Goal: Task Accomplishment & Management: Manage account settings

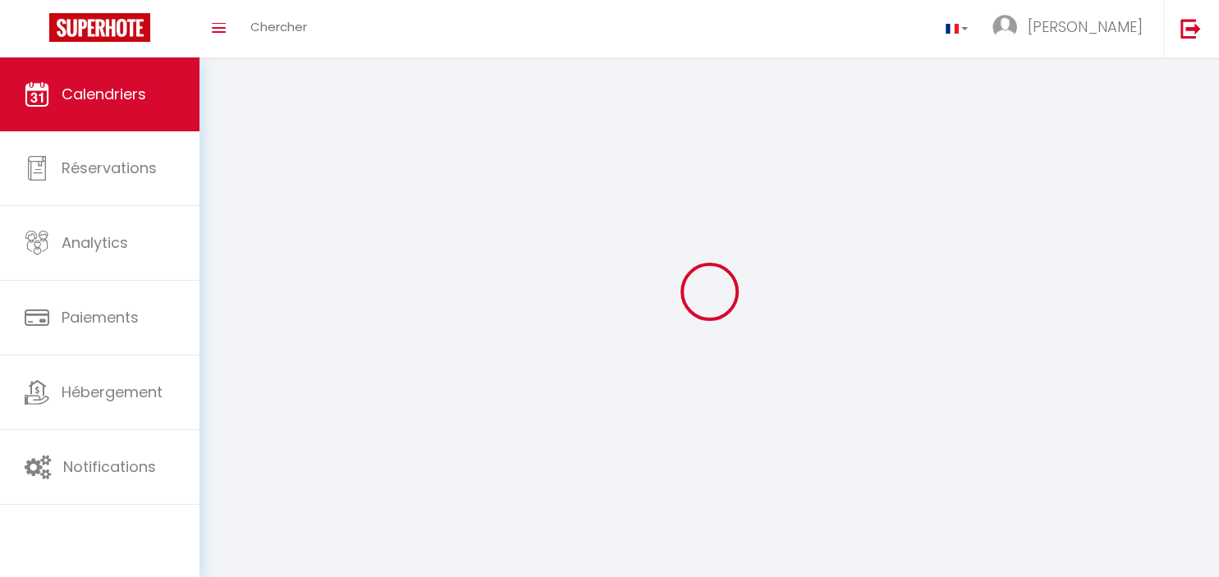
select select
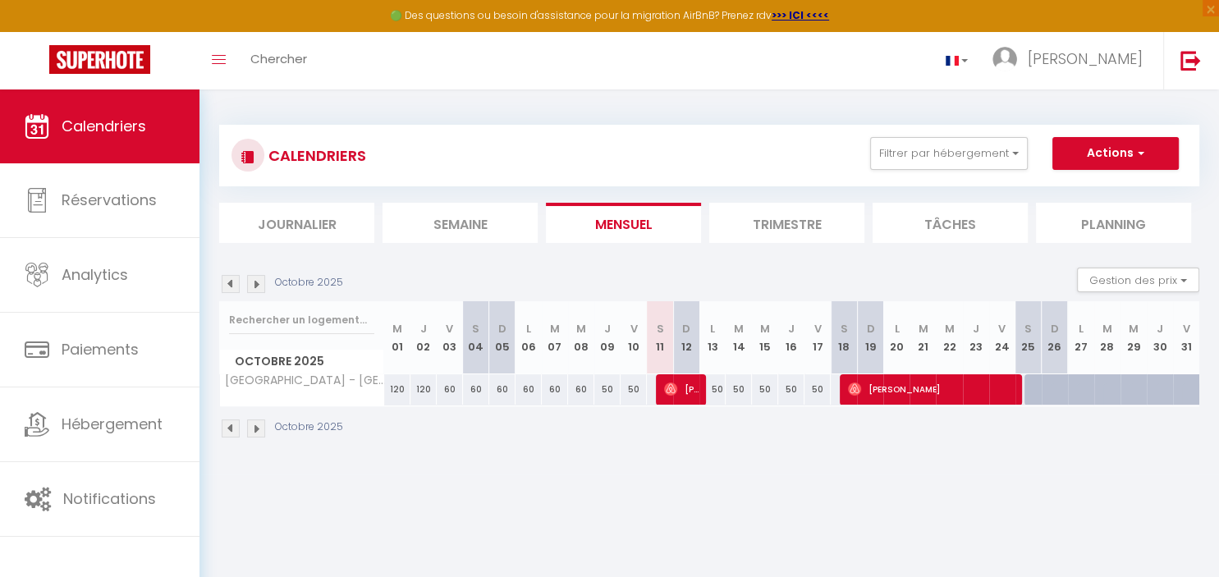
click at [658, 373] on th "S 11" at bounding box center [660, 337] width 26 height 73
click at [659, 384] on div at bounding box center [669, 389] width 26 height 31
click at [668, 383] on img at bounding box center [670, 389] width 13 height 13
select select "OK"
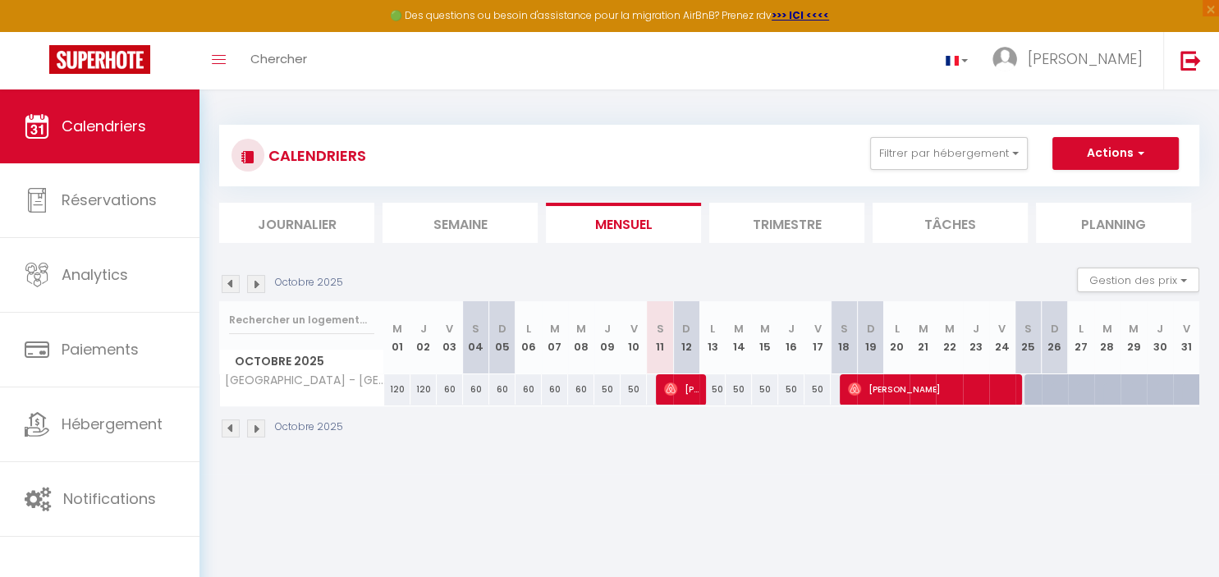
select select "0"
select select "1"
select select
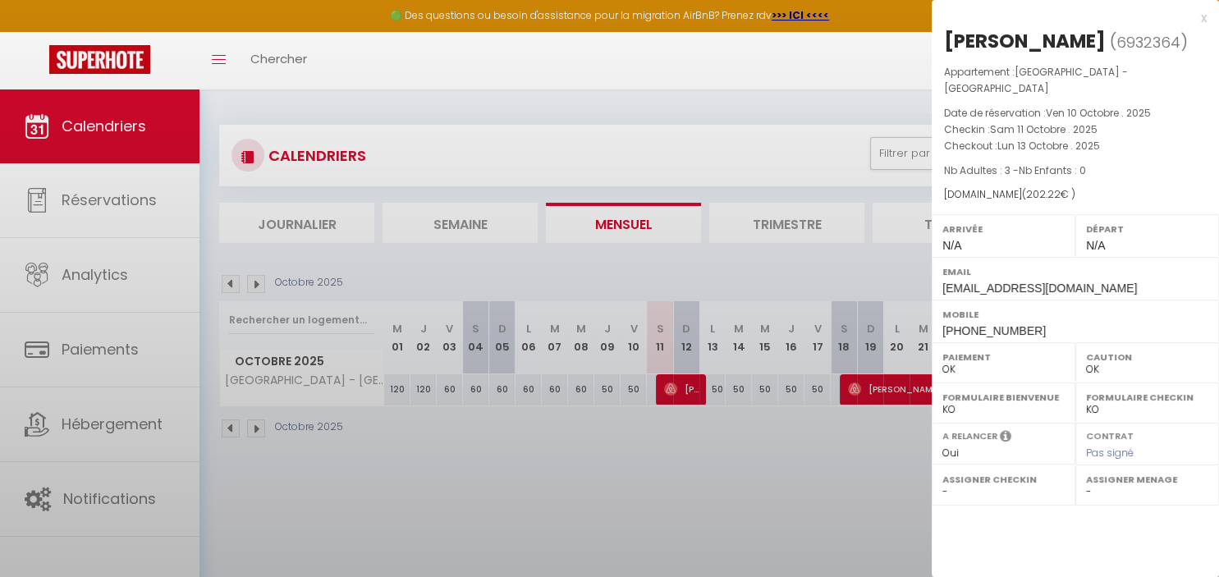
click at [668, 383] on div at bounding box center [609, 288] width 1219 height 577
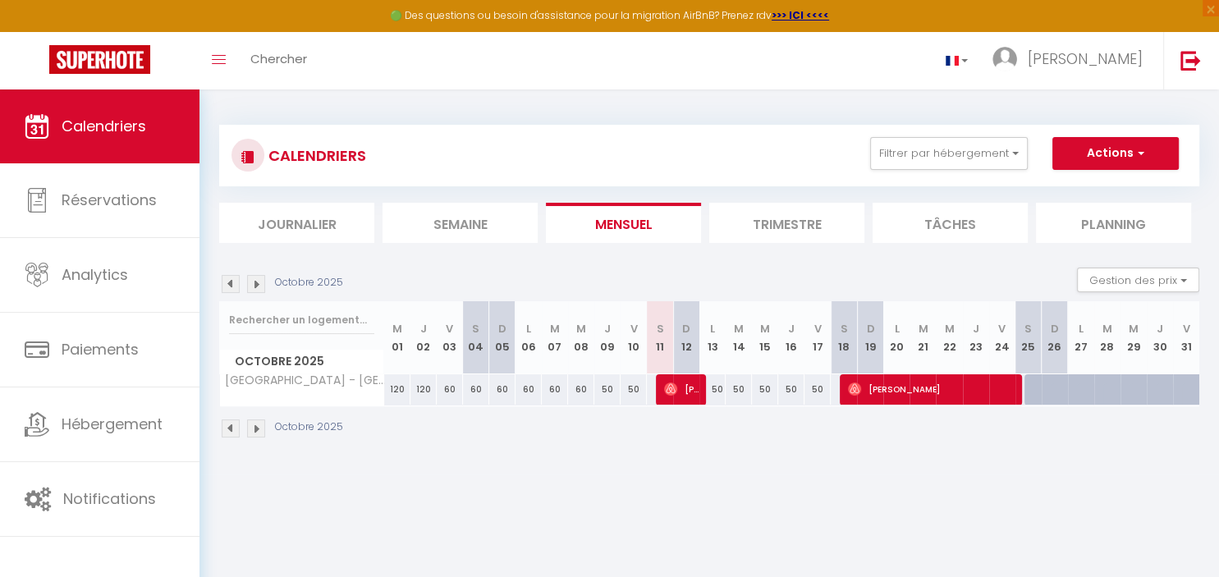
click at [668, 383] on img at bounding box center [670, 389] width 13 height 13
